Goal: Communication & Community: Participate in discussion

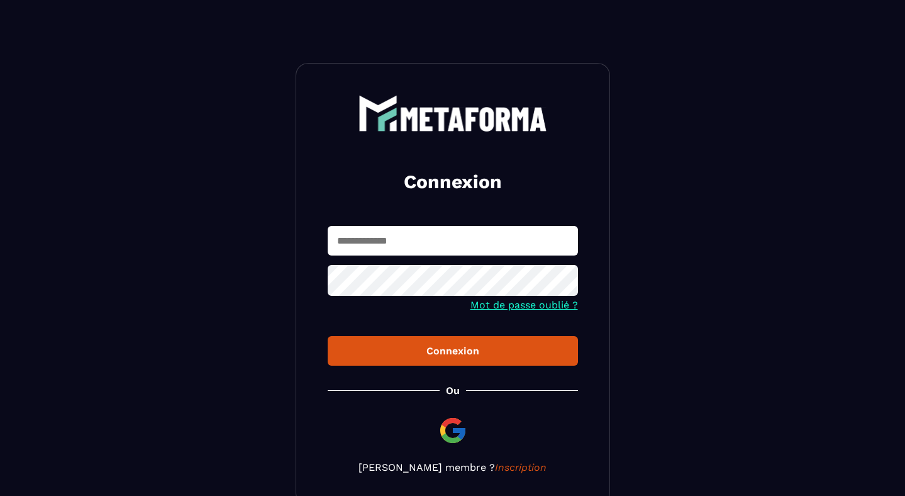
type input "**********"
click at [328, 336] on button "Connexion" at bounding box center [453, 351] width 250 height 30
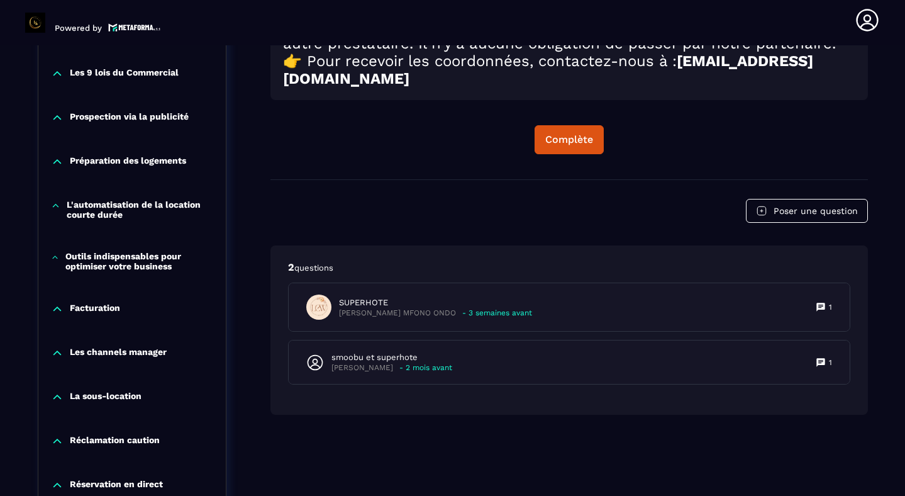
scroll to position [926, 0]
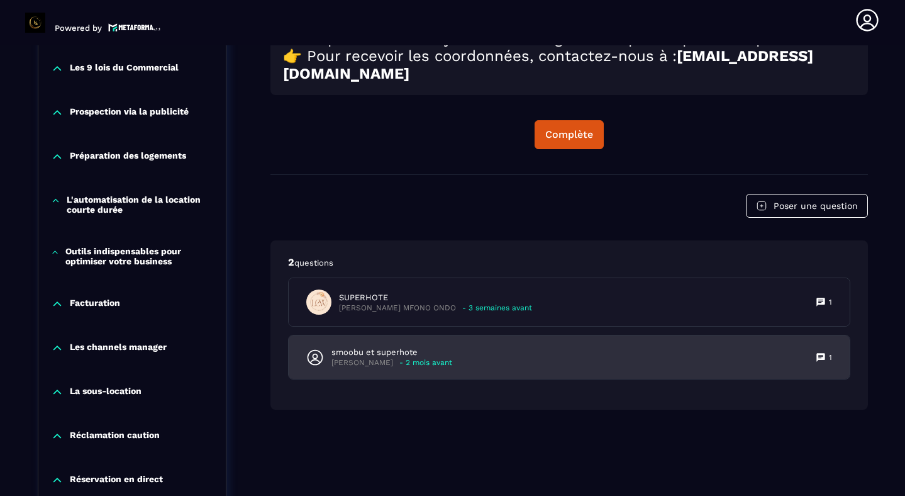
click at [343, 358] on p "smoobu et superhote" at bounding box center [391, 352] width 121 height 11
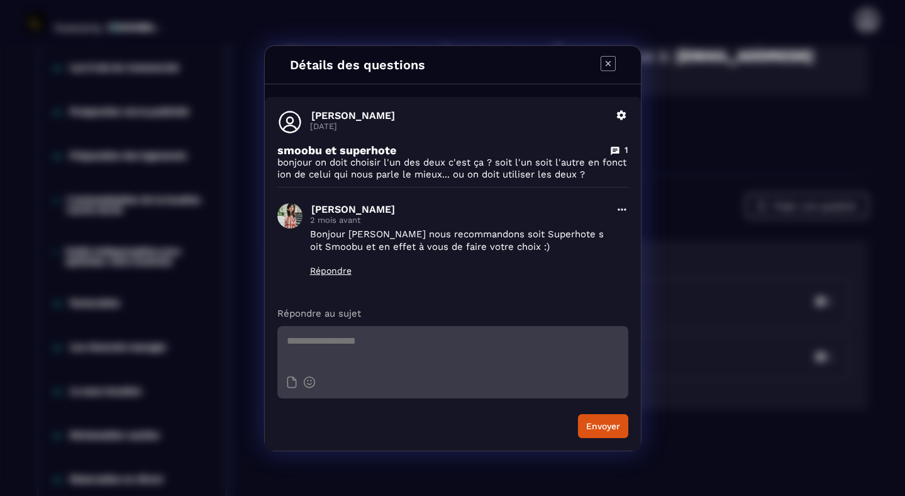
click at [616, 152] on icon "Modal window" at bounding box center [615, 151] width 8 height 8
click at [610, 67] on icon "Modal window" at bounding box center [608, 63] width 15 height 15
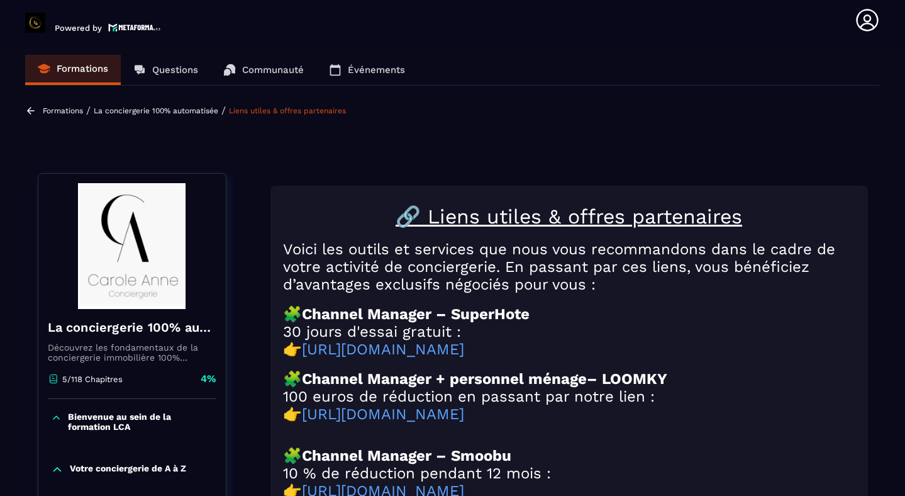
scroll to position [0, 0]
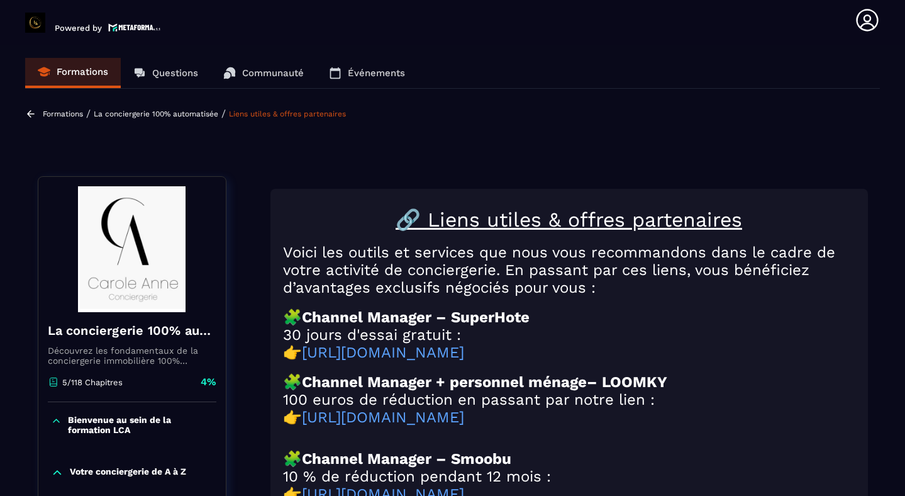
click at [166, 70] on p "Questions" at bounding box center [175, 72] width 46 height 11
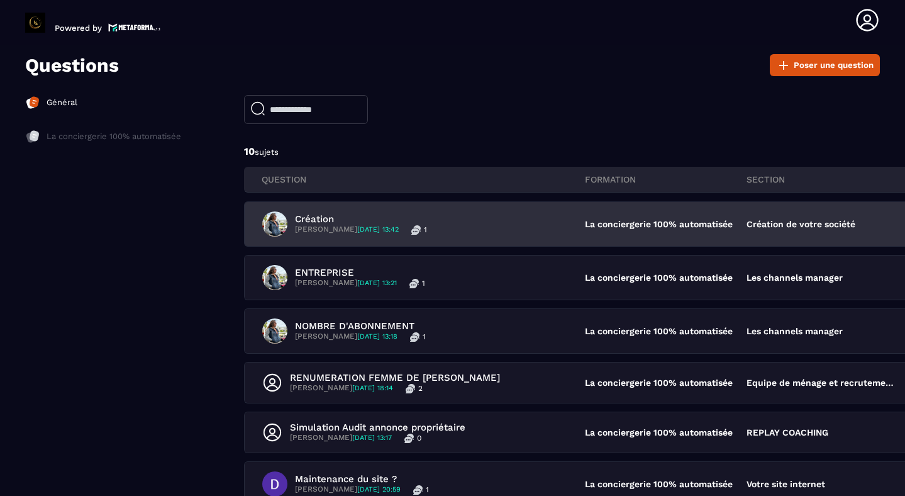
scroll to position [54, 0]
click at [340, 288] on div "ENTREPRISE [PERSON_NAME] [DATE] 13:21 1" at bounding box center [423, 276] width 323 height 25
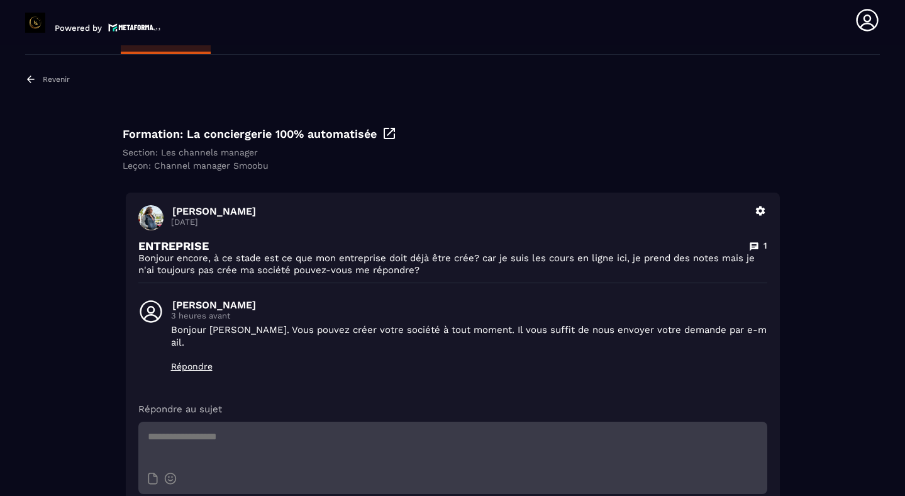
scroll to position [42, 0]
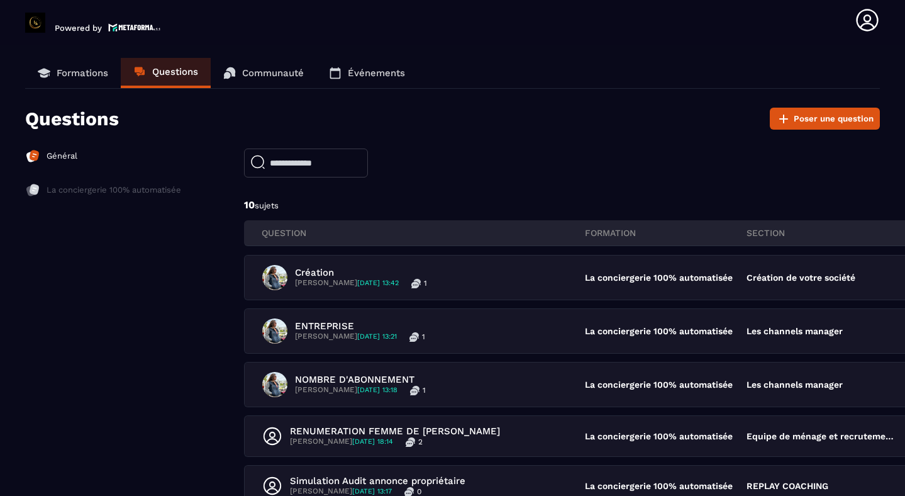
click at [85, 74] on p "Formations" at bounding box center [83, 72] width 52 height 11
